Goal: Transaction & Acquisition: Obtain resource

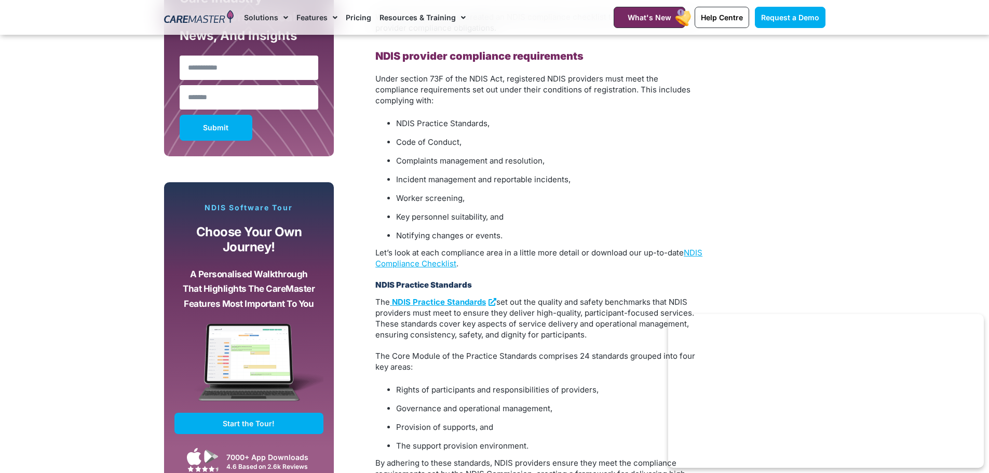
scroll to position [778, 0]
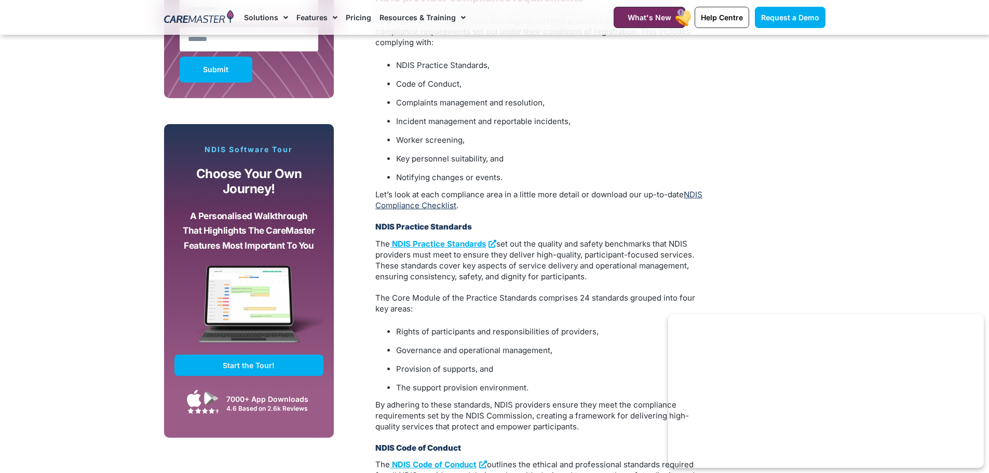
click at [469, 196] on link "NDIS Compliance Checklist" at bounding box center [538, 199] width 327 height 21
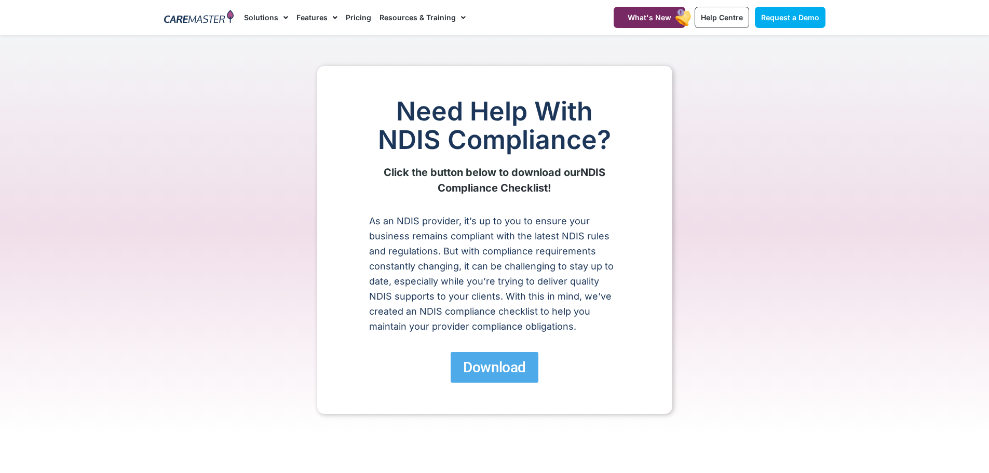
click at [519, 368] on span "Download" at bounding box center [494, 367] width 62 height 18
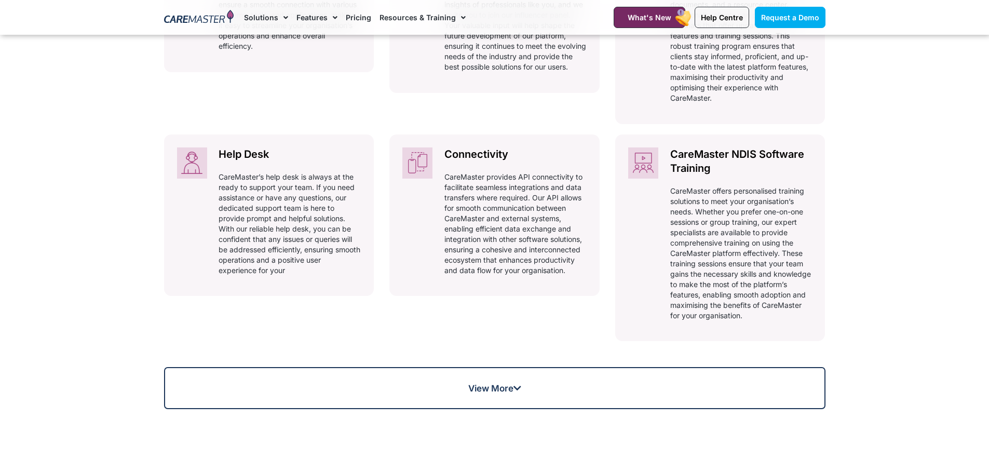
scroll to position [727, 0]
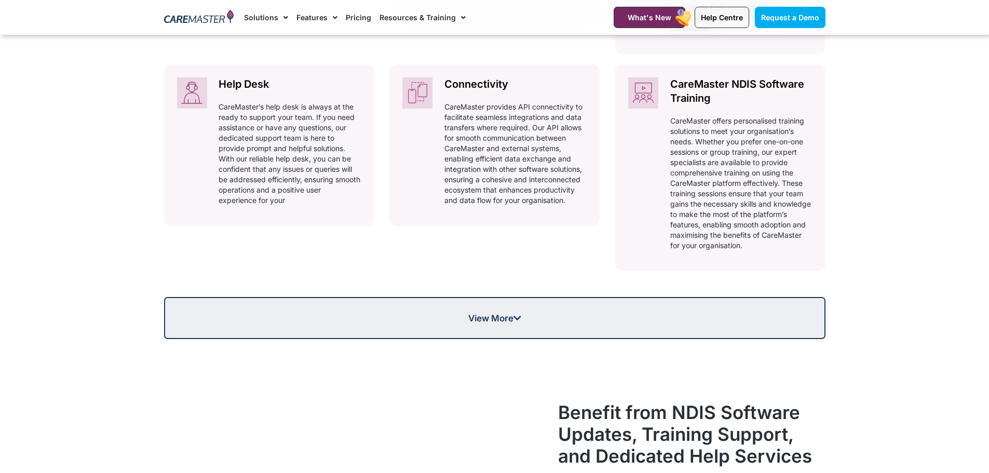
click at [683, 319] on span "View More" at bounding box center [494, 317] width 659 height 9
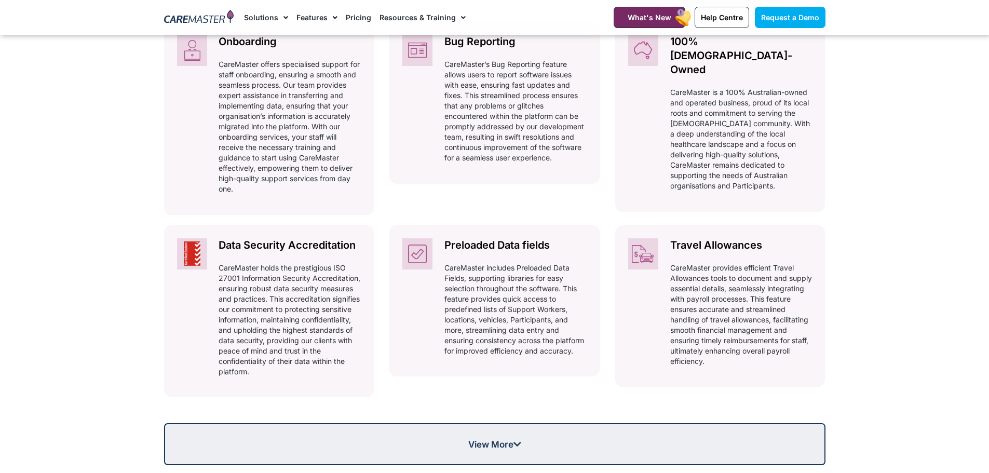
scroll to position [934, 0]
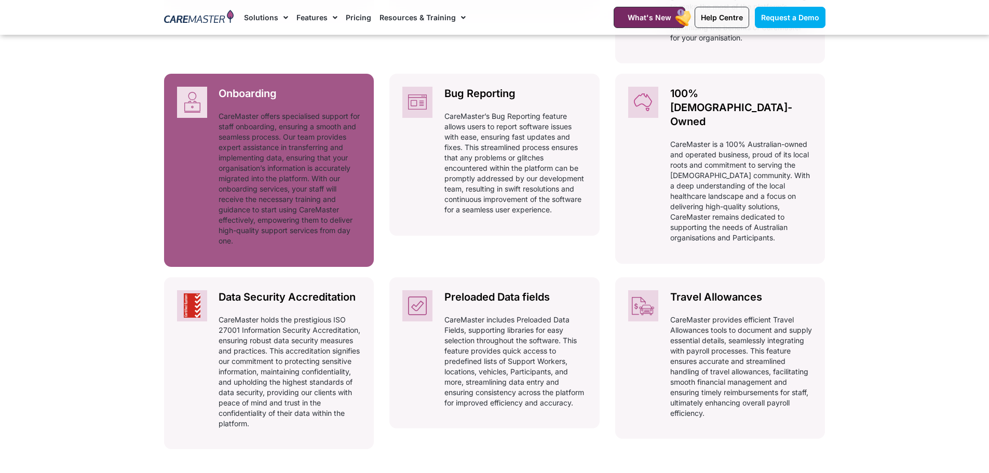
click at [232, 189] on p "CareMaster offers specialised support for staff onboarding, ensuring a smooth a…" at bounding box center [289, 178] width 142 height 135
